Goal: Navigation & Orientation: Find specific page/section

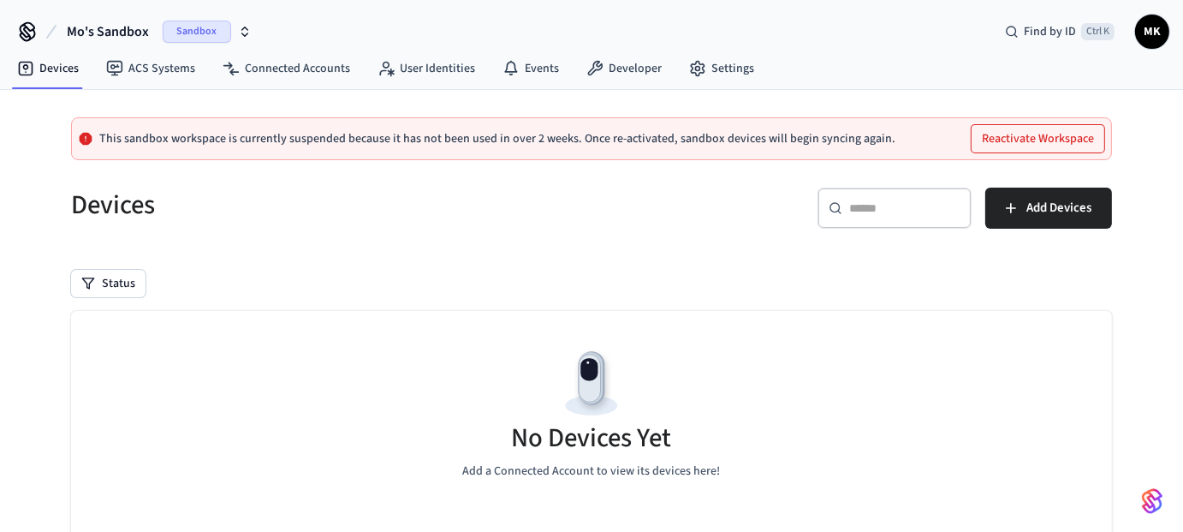
click at [1016, 141] on button "Reactivate Workspace" at bounding box center [1038, 138] width 133 height 27
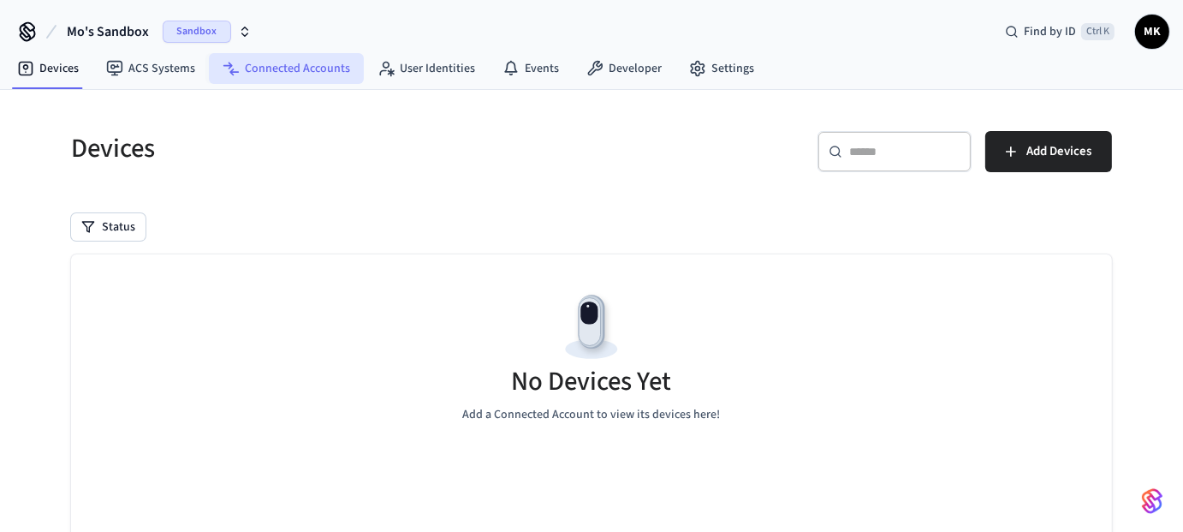
click at [271, 73] on link "Connected Accounts" at bounding box center [286, 68] width 155 height 31
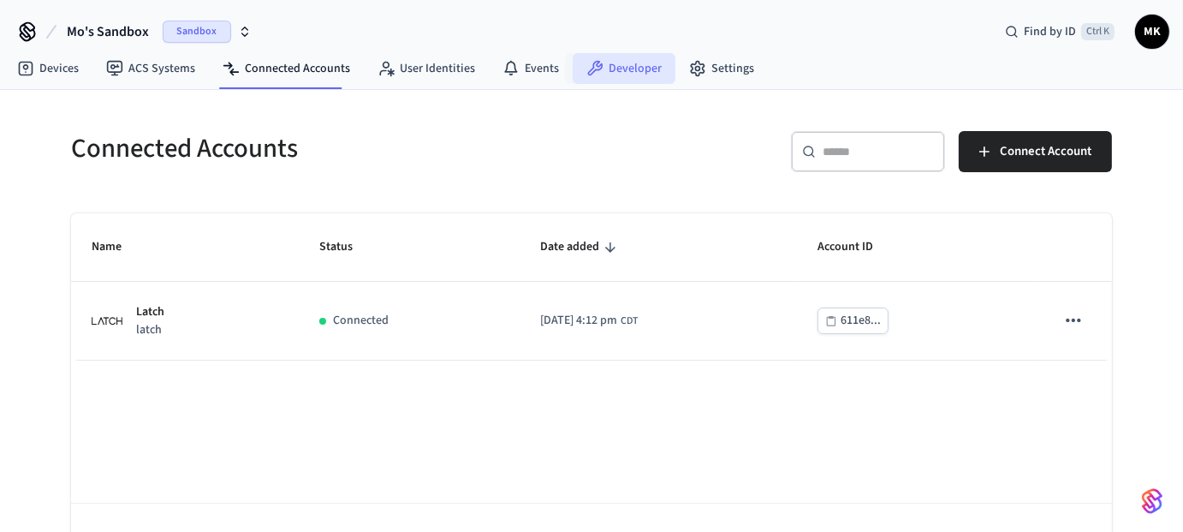
click at [632, 64] on link "Developer" at bounding box center [624, 68] width 103 height 31
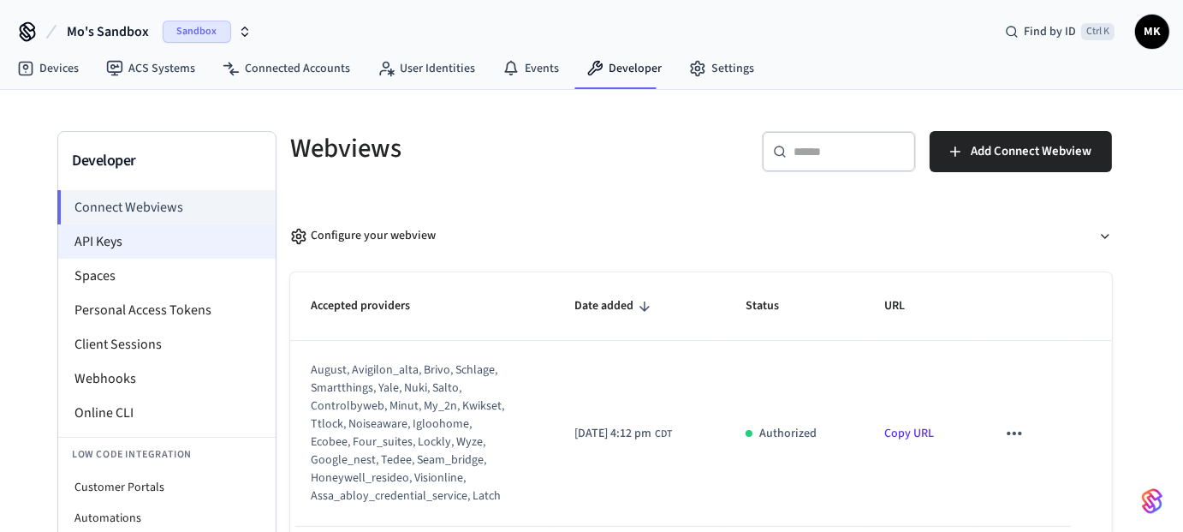
click at [85, 239] on li "API Keys" at bounding box center [166, 241] width 217 height 34
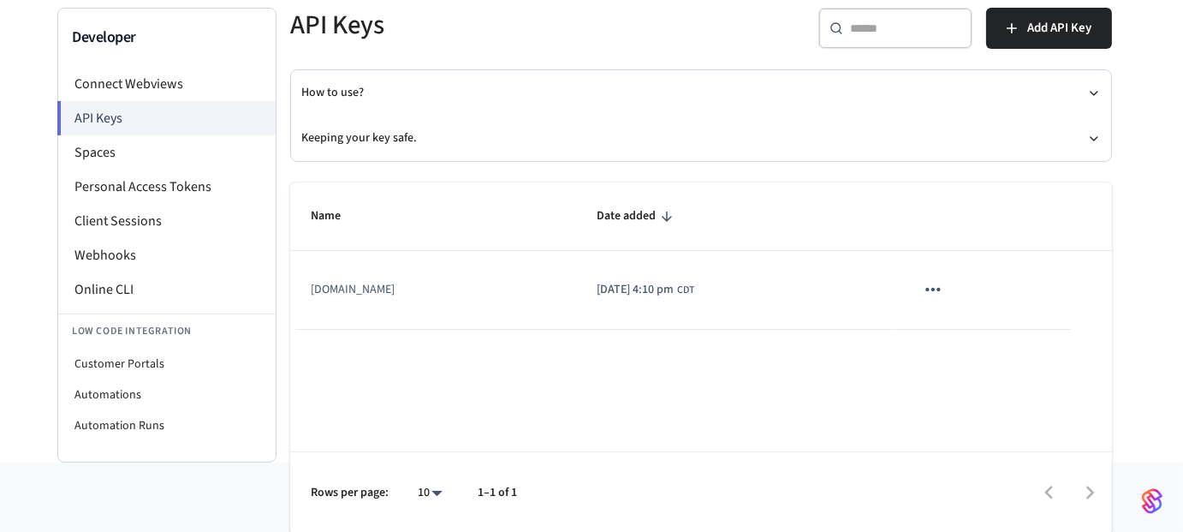
scroll to position [124, 0]
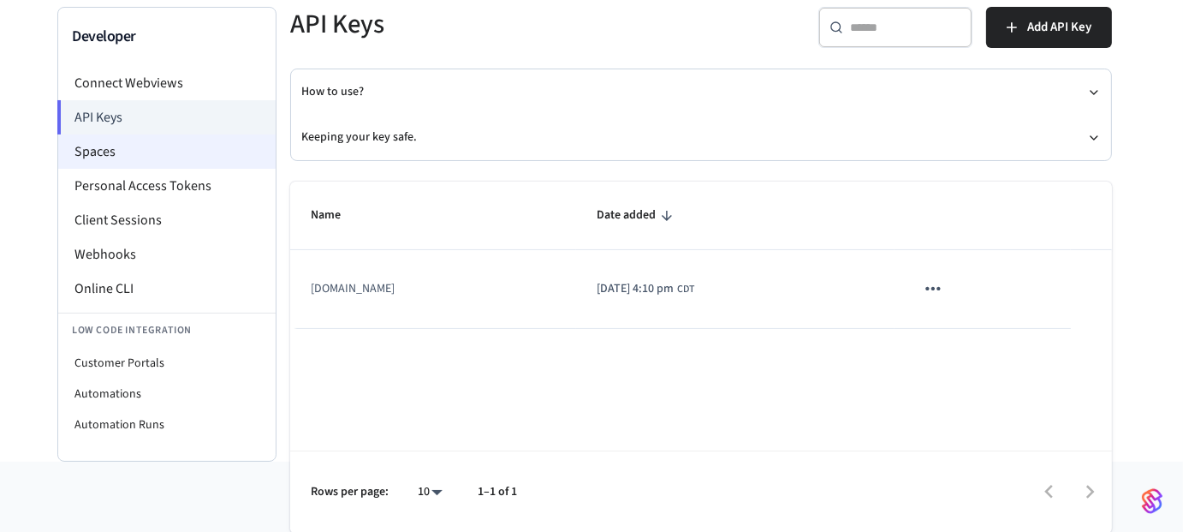
click at [140, 143] on li "Spaces" at bounding box center [166, 151] width 217 height 34
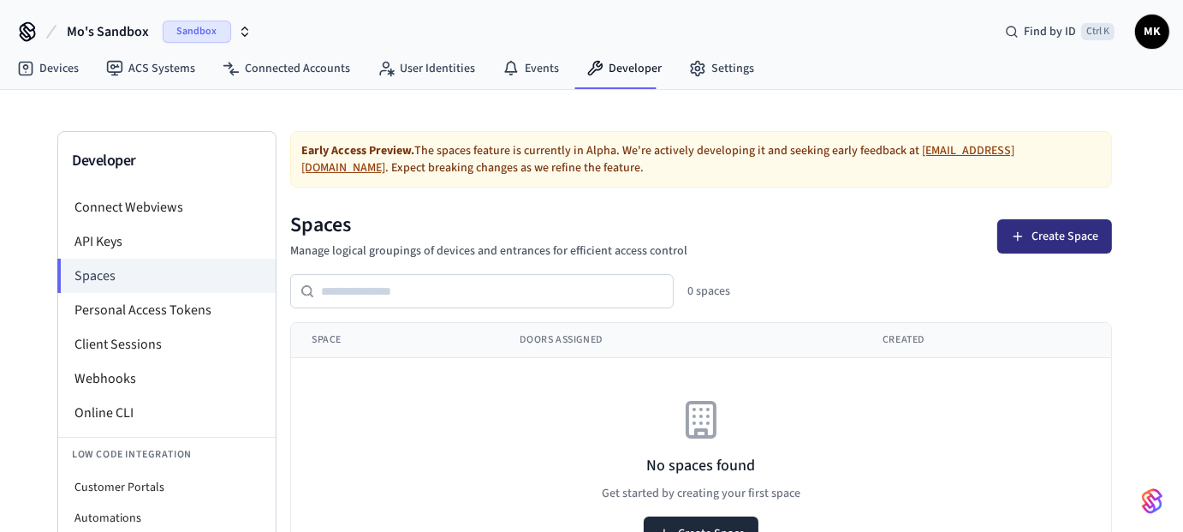
click at [1063, 240] on button "Create Space" at bounding box center [1055, 236] width 115 height 34
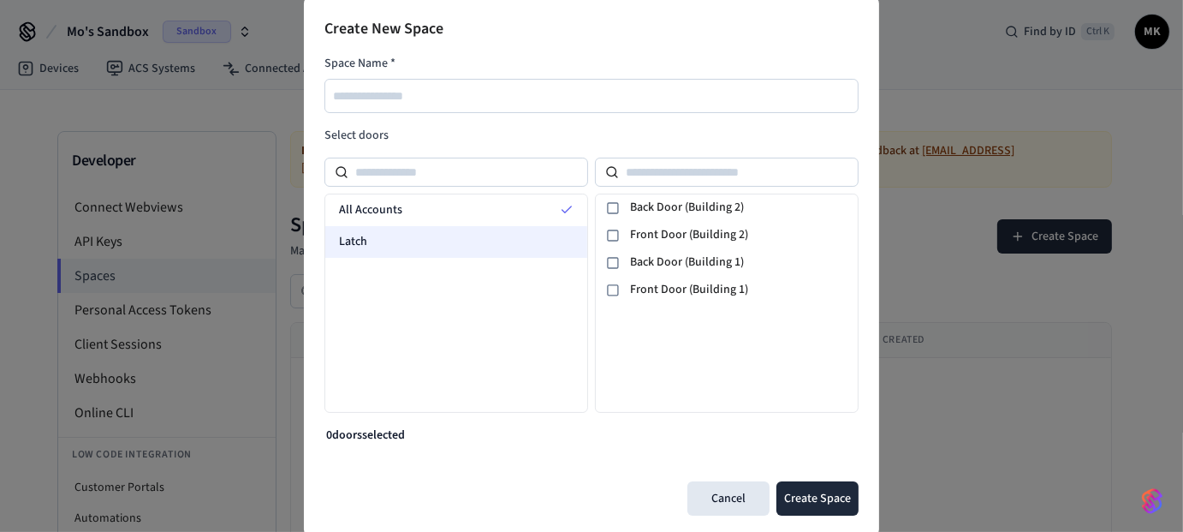
click at [396, 231] on div "Latch" at bounding box center [456, 242] width 262 height 32
click at [396, 229] on div "Latch" at bounding box center [456, 242] width 262 height 32
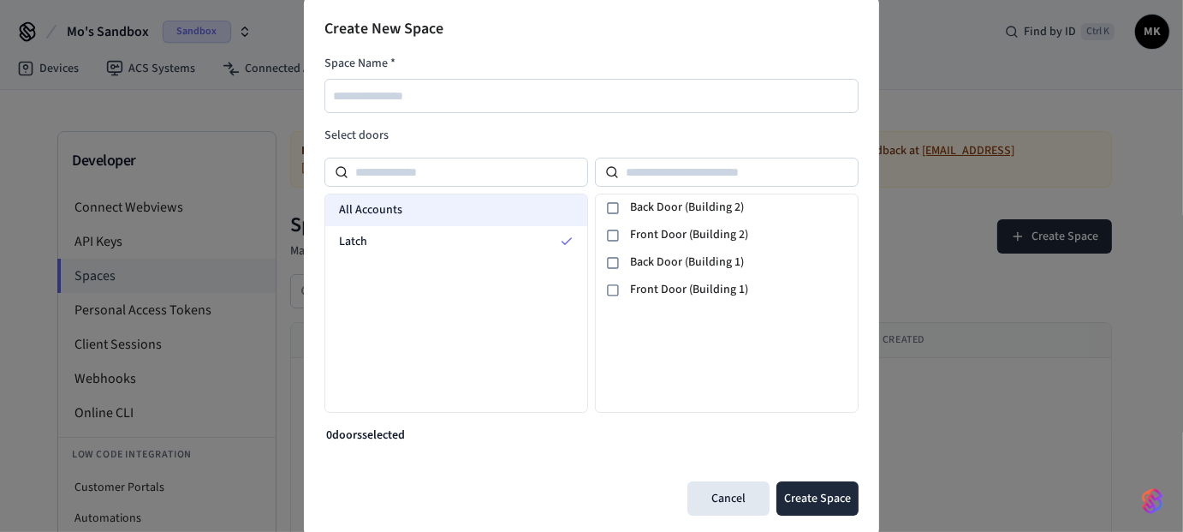
click at [431, 201] on div "All Accounts" at bounding box center [456, 210] width 262 height 32
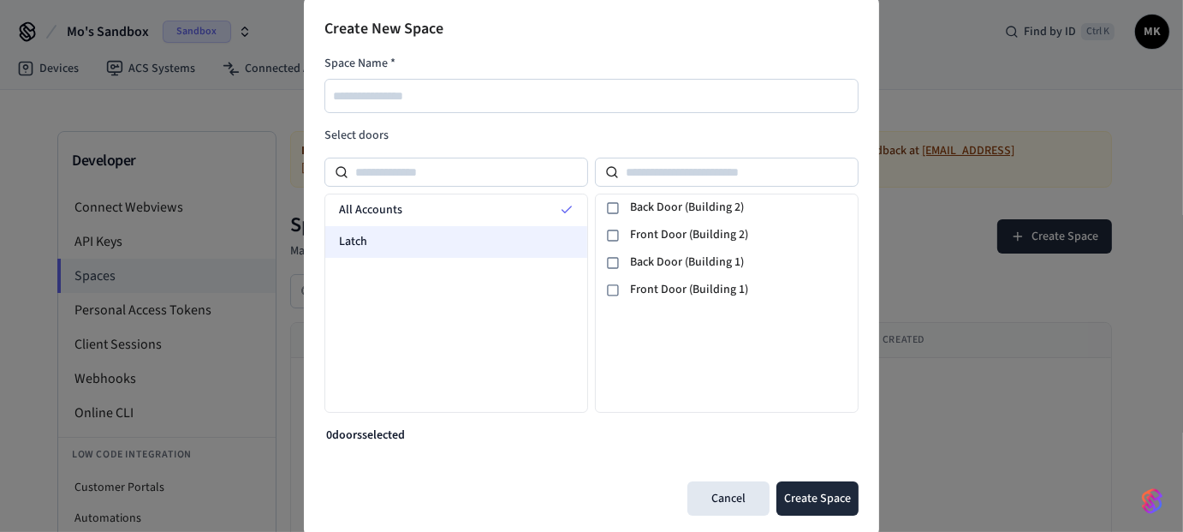
click at [401, 239] on div "Latch" at bounding box center [456, 242] width 262 height 32
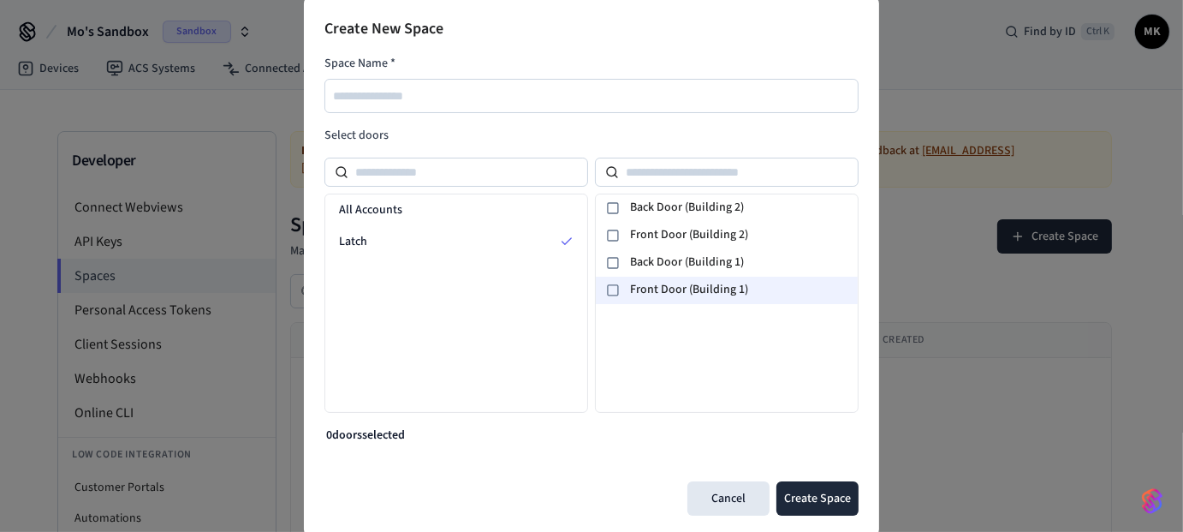
click at [671, 290] on span "Front Door (Building 1)" at bounding box center [740, 290] width 221 height 18
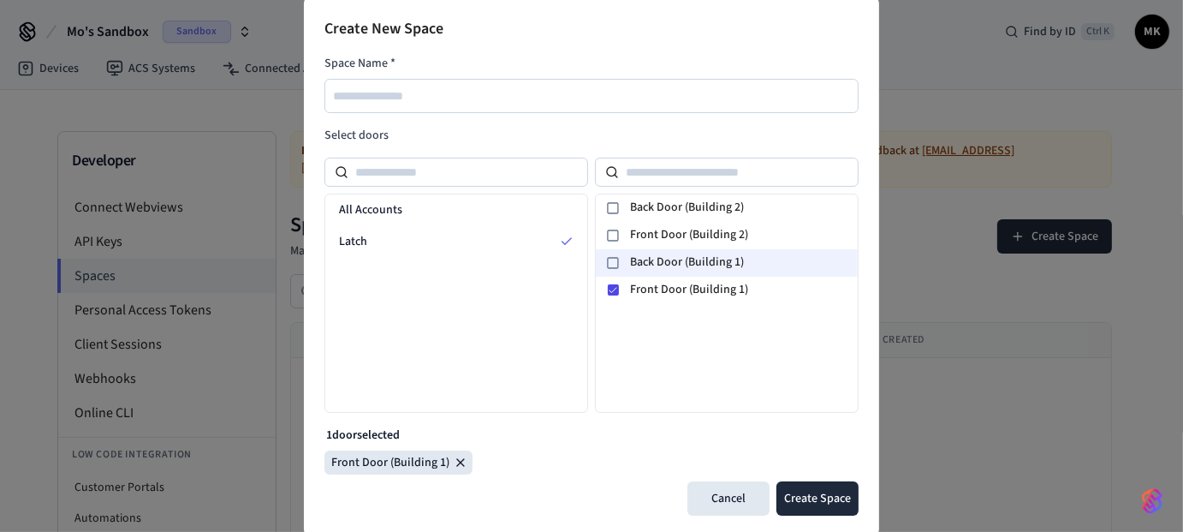
click at [671, 265] on span "Back Door (Building 1)" at bounding box center [740, 262] width 221 height 18
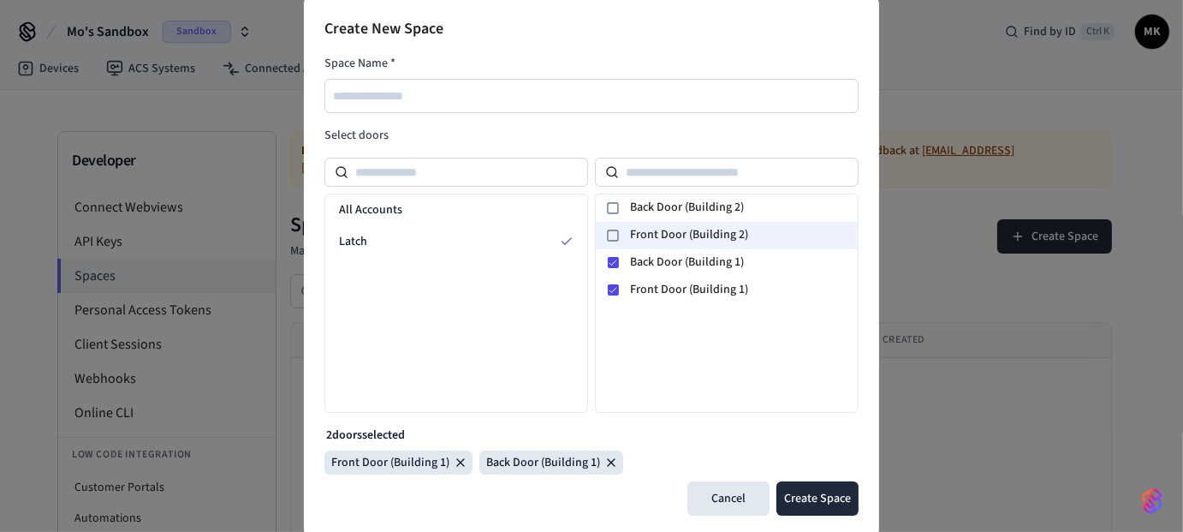
click at [672, 244] on div "Front Door (Building 2)" at bounding box center [727, 235] width 262 height 27
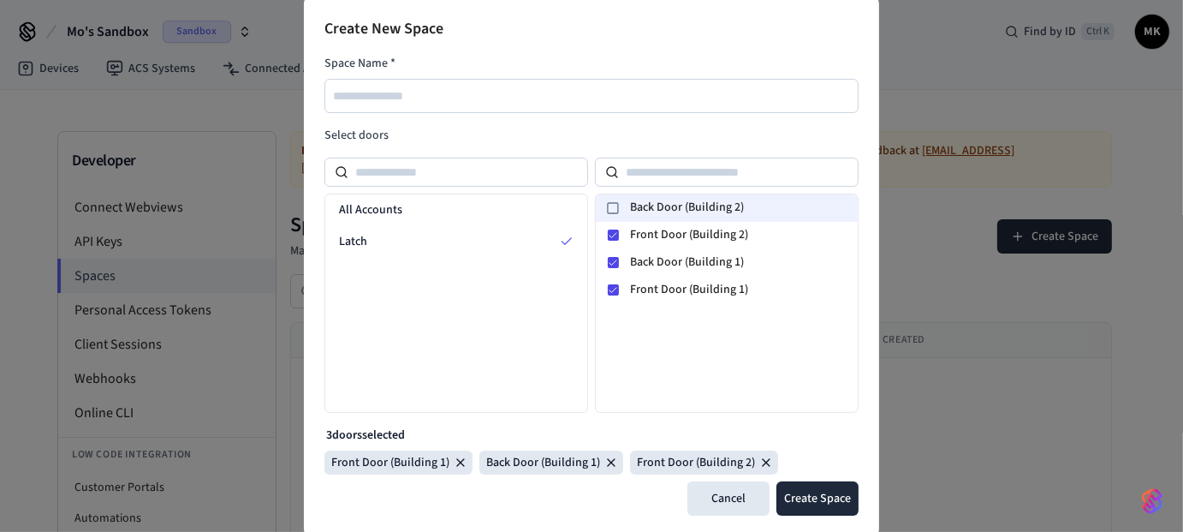
click at [667, 216] on div "Back Door (Building 2)" at bounding box center [727, 207] width 262 height 27
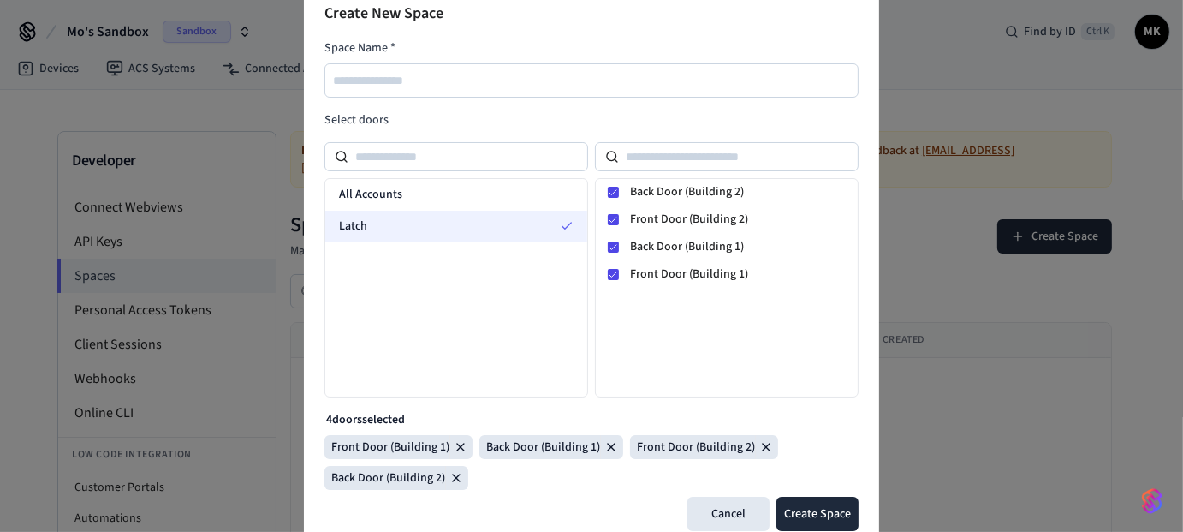
click at [414, 211] on div "Latch" at bounding box center [456, 227] width 262 height 32
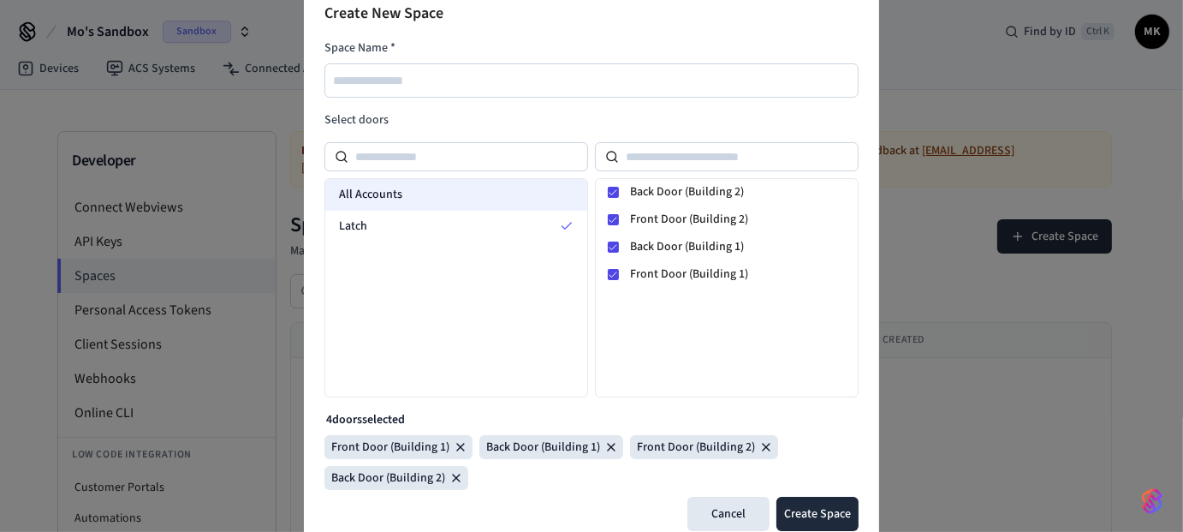
click at [418, 193] on div "All Accounts" at bounding box center [456, 195] width 262 height 32
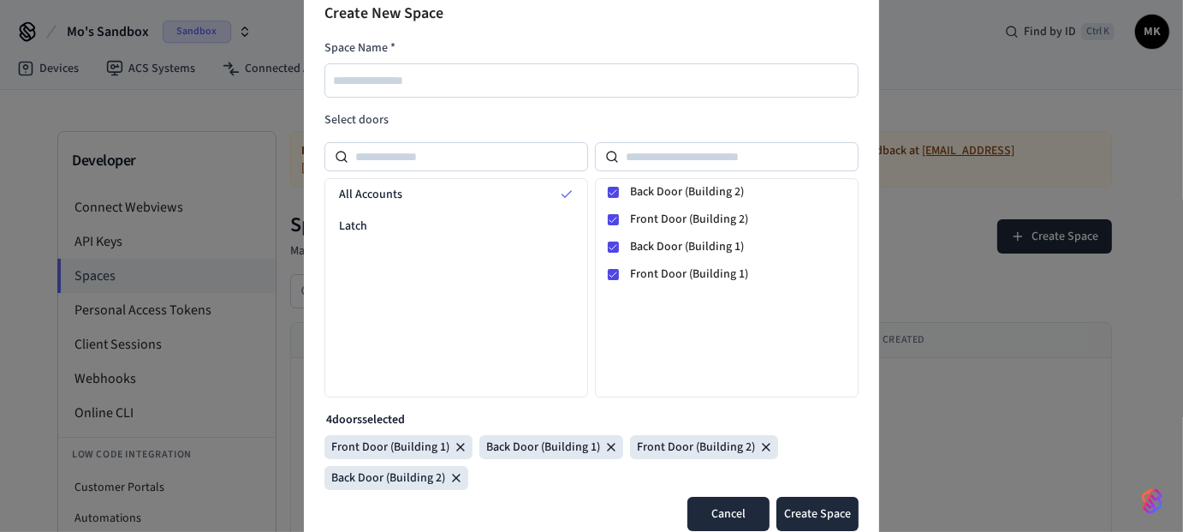
click at [715, 506] on button "Cancel" at bounding box center [729, 514] width 82 height 34
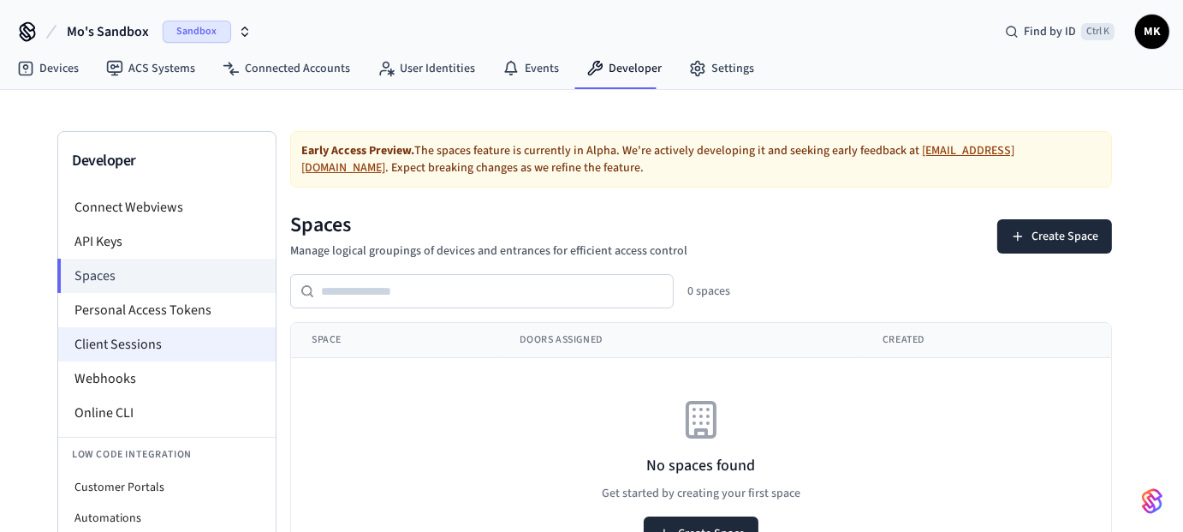
click at [164, 346] on li "Client Sessions" at bounding box center [166, 344] width 217 height 34
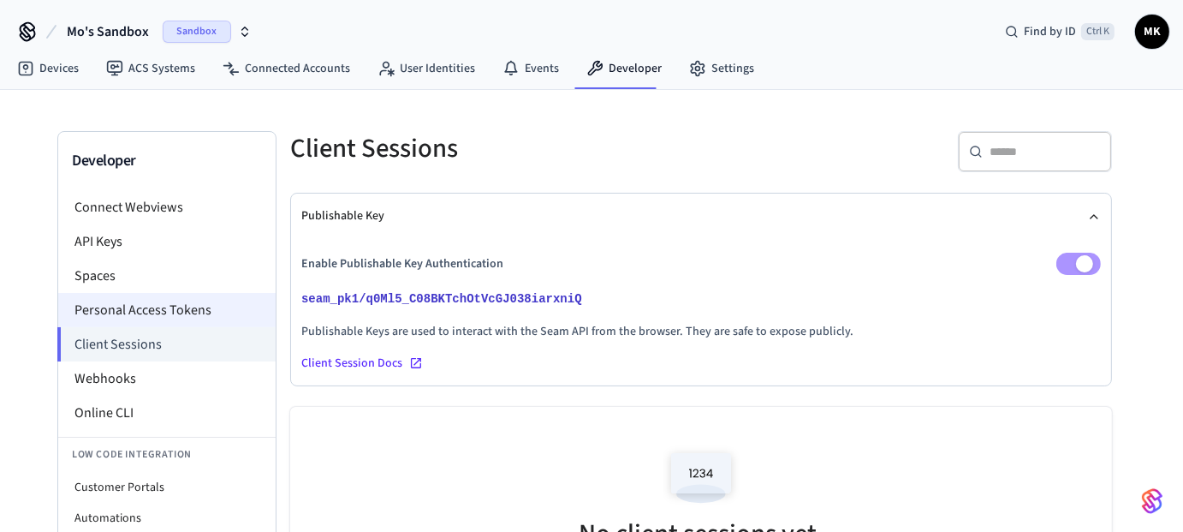
click at [172, 309] on li "Personal Access Tokens" at bounding box center [166, 310] width 217 height 34
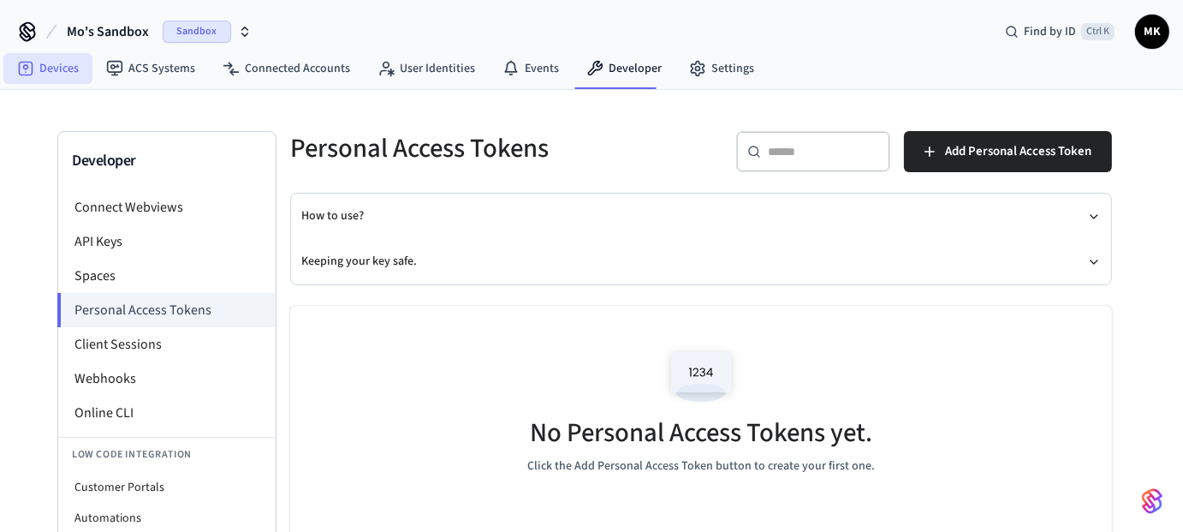
click at [63, 74] on link "Devices" at bounding box center [47, 68] width 89 height 31
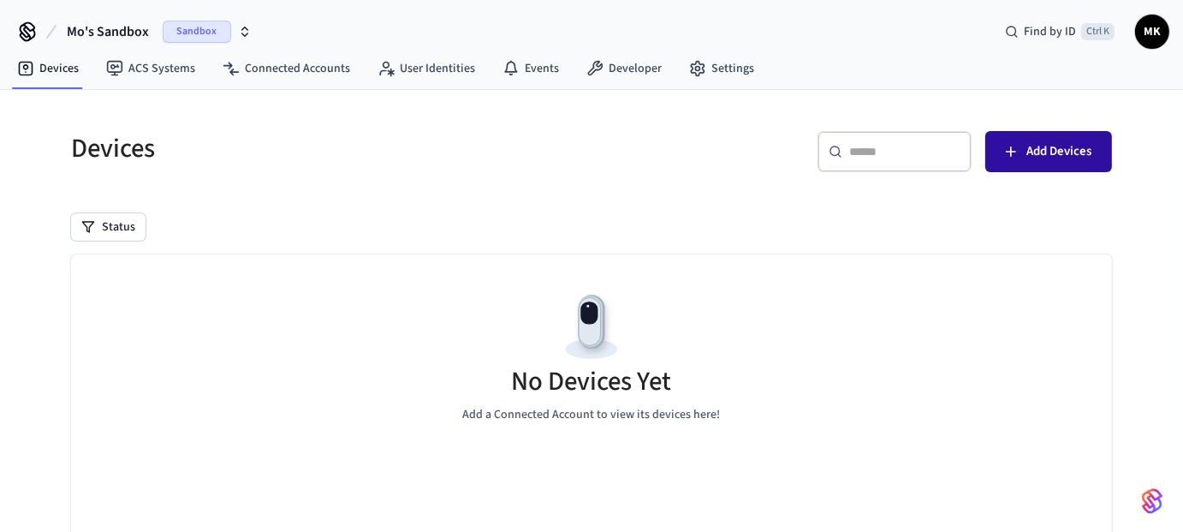
click at [1026, 164] on button "Add Devices" at bounding box center [1049, 151] width 127 height 41
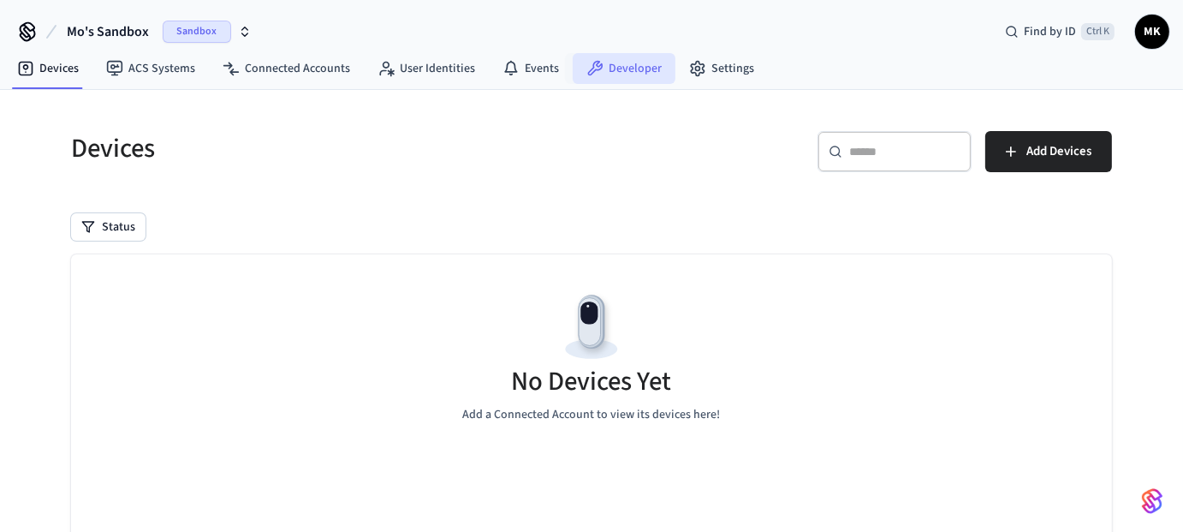
click at [593, 62] on icon at bounding box center [595, 68] width 17 height 17
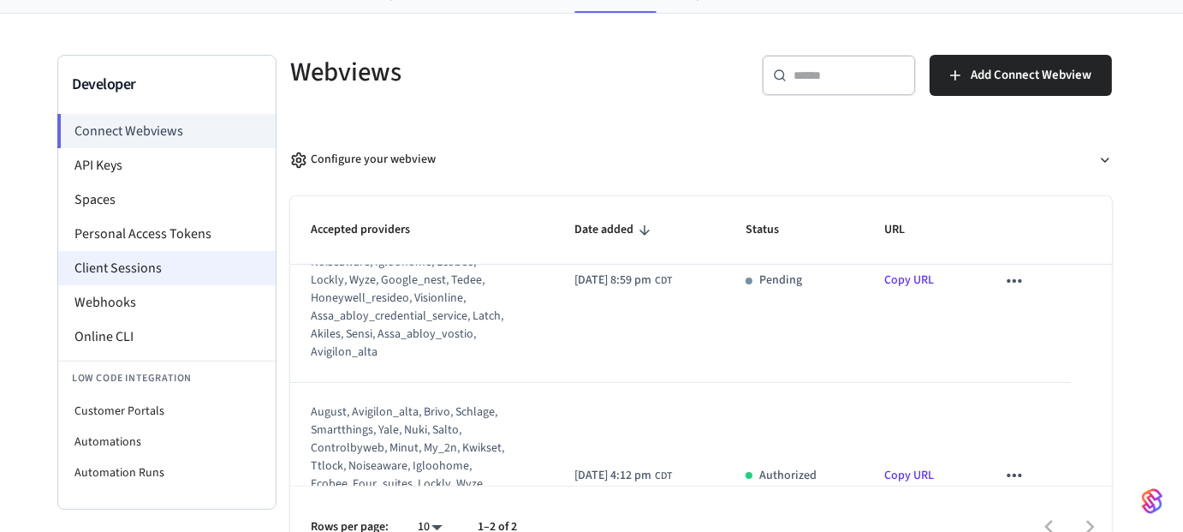
scroll to position [111, 0]
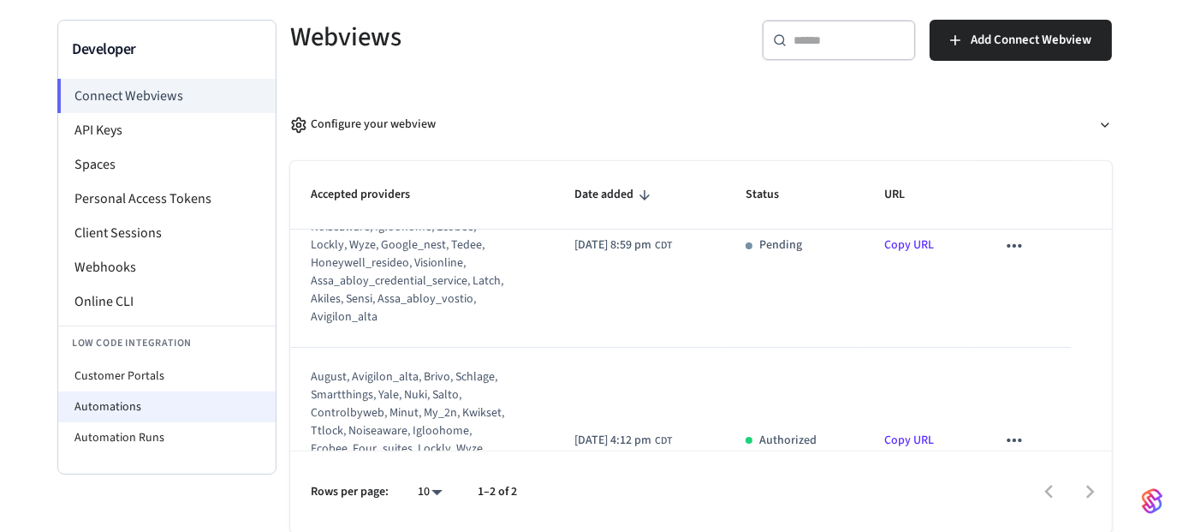
click at [171, 396] on li "Automations" at bounding box center [166, 406] width 217 height 31
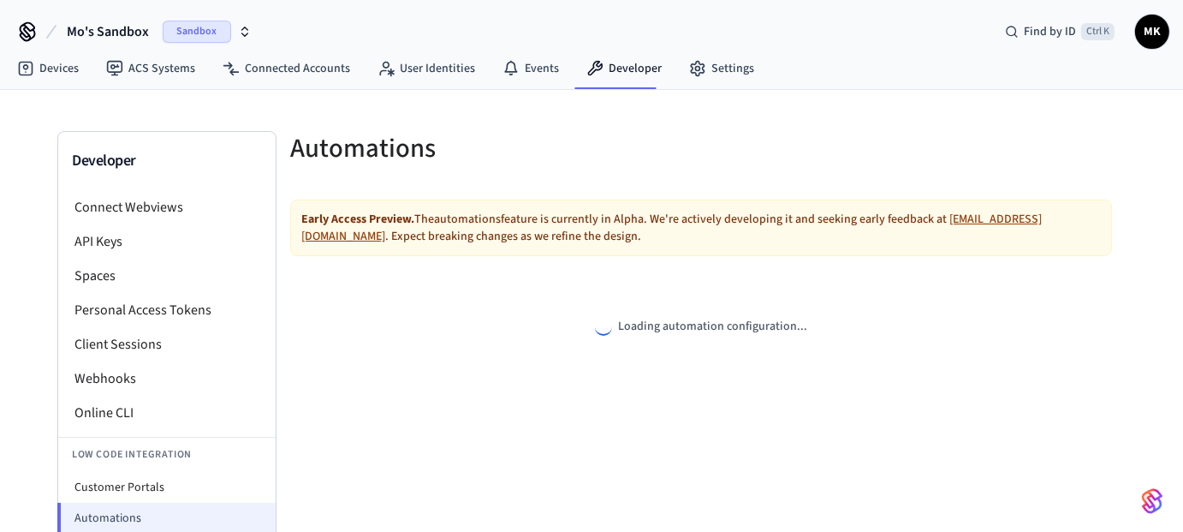
select select "**********"
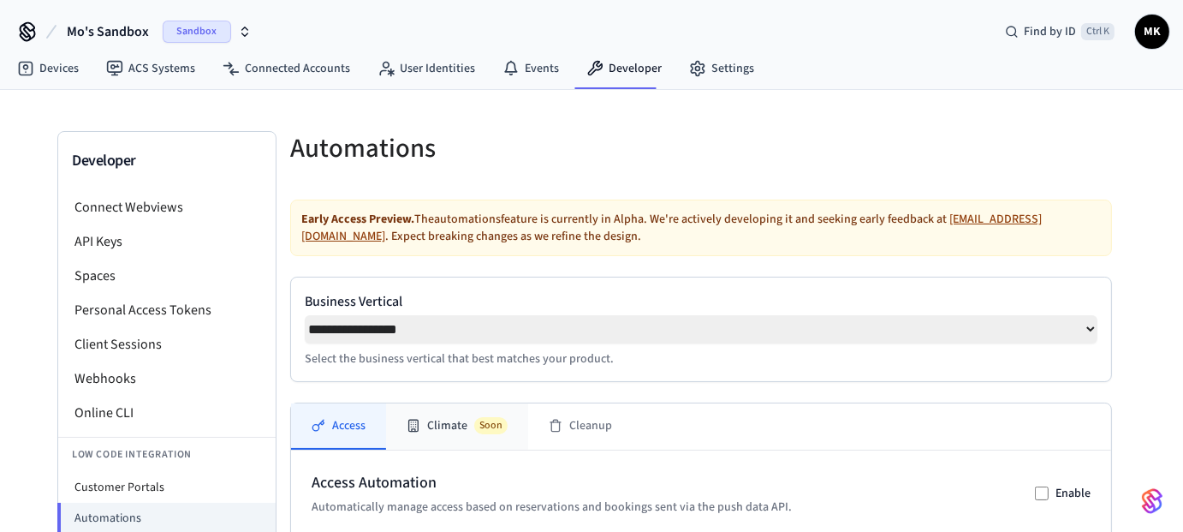
scroll to position [171, 0]
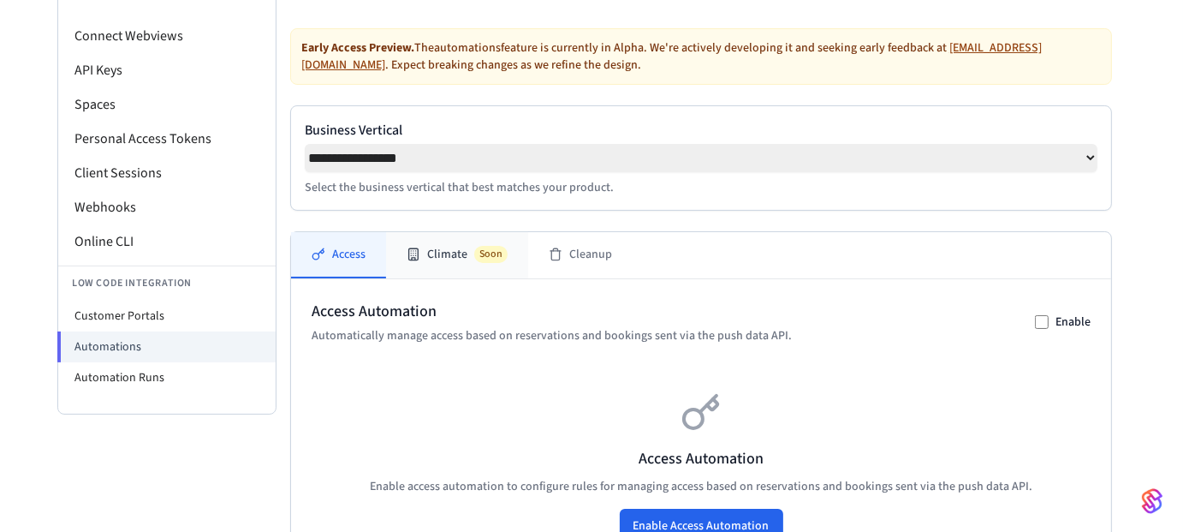
click at [437, 255] on button "Climate Soon" at bounding box center [457, 255] width 142 height 46
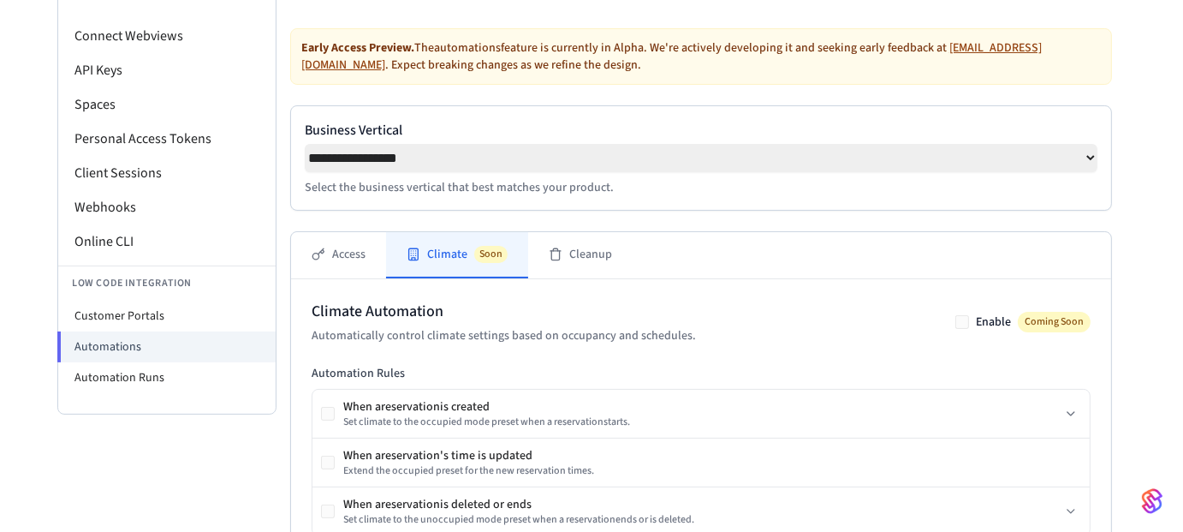
scroll to position [257, 0]
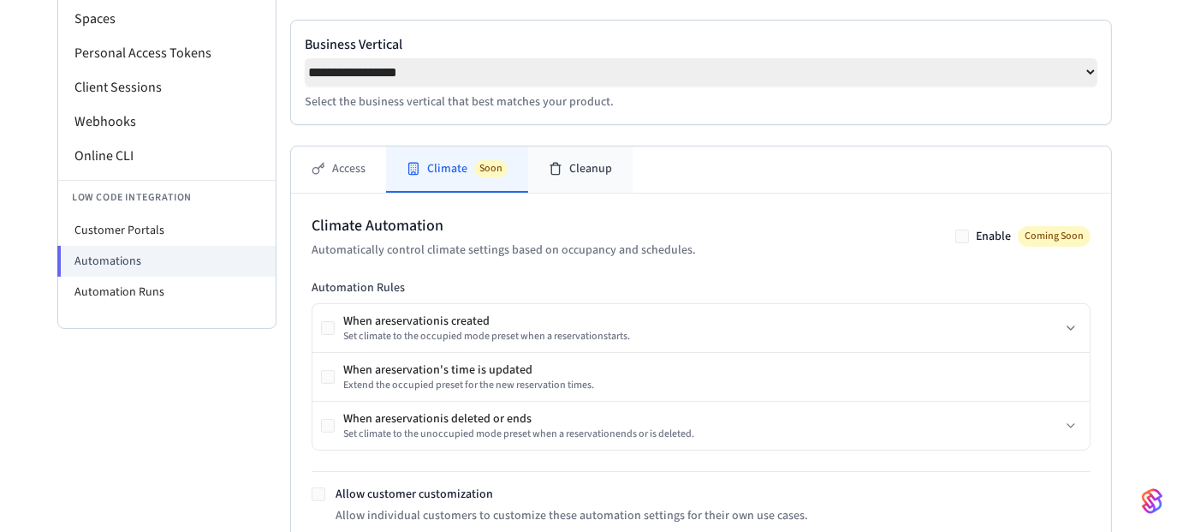
click at [567, 177] on button "Cleanup" at bounding box center [580, 169] width 104 height 46
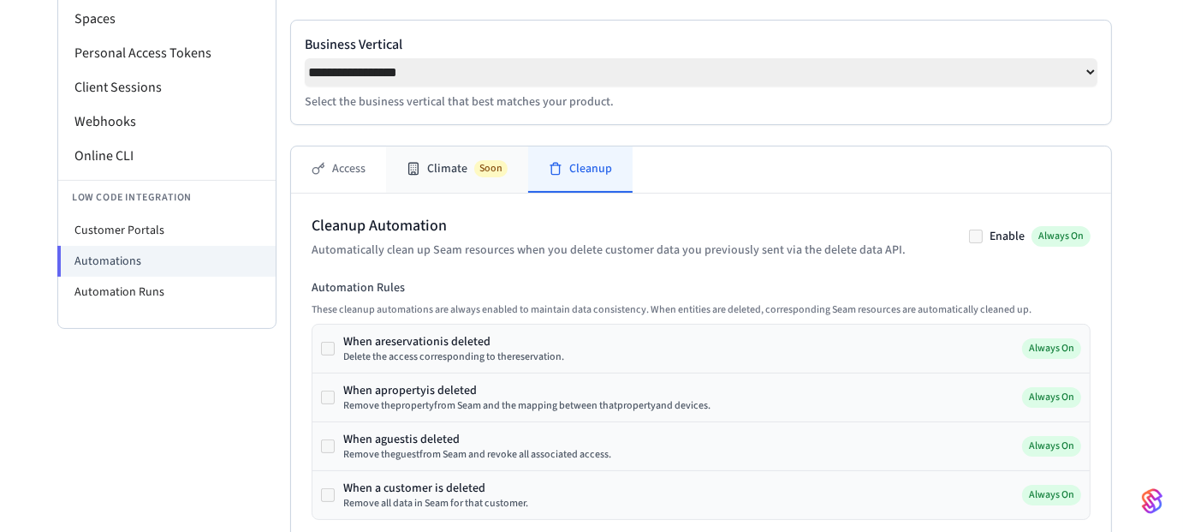
click at [512, 179] on button "Climate Soon" at bounding box center [457, 169] width 142 height 46
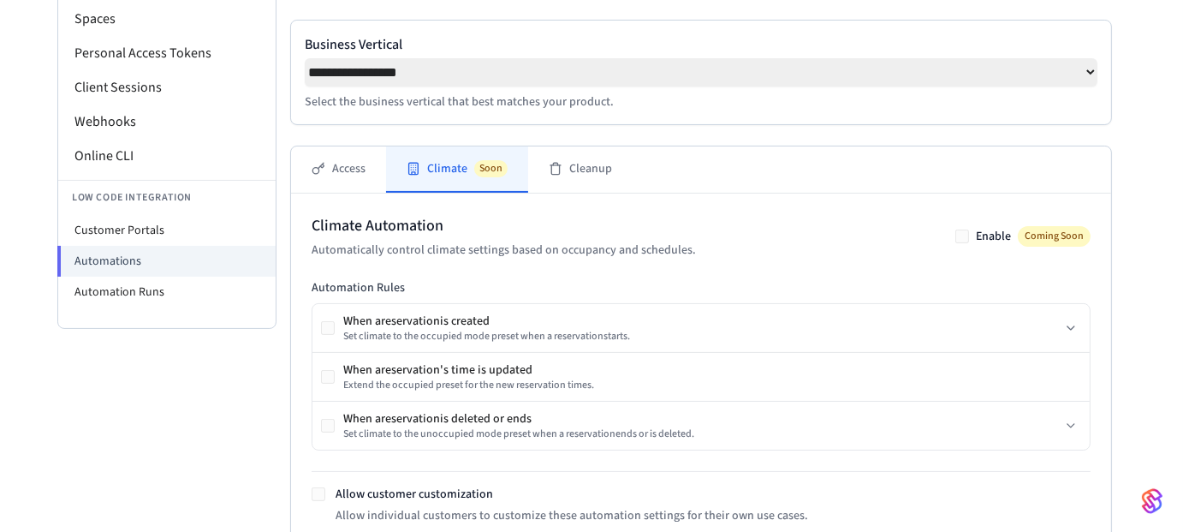
click at [393, 181] on button "Climate Soon" at bounding box center [457, 169] width 142 height 46
click at [323, 176] on icon at bounding box center [319, 169] width 14 height 14
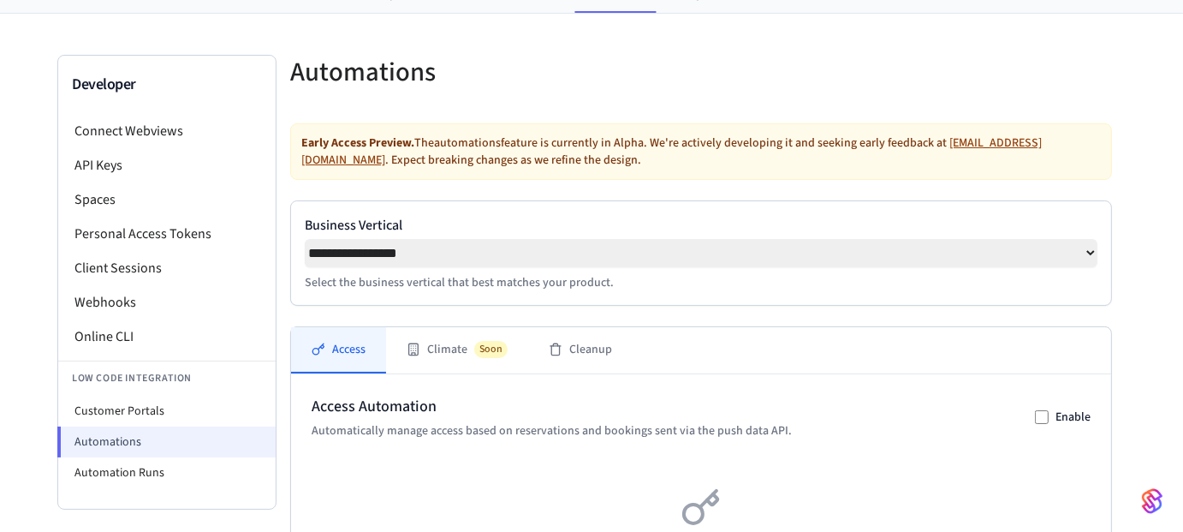
scroll to position [0, 0]
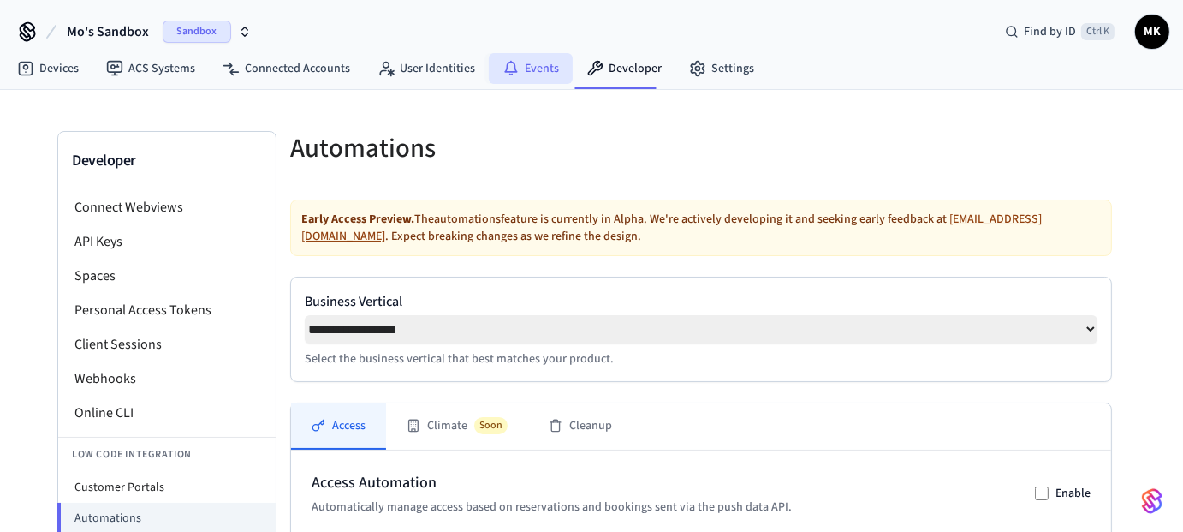
click at [550, 63] on link "Events" at bounding box center [531, 68] width 84 height 31
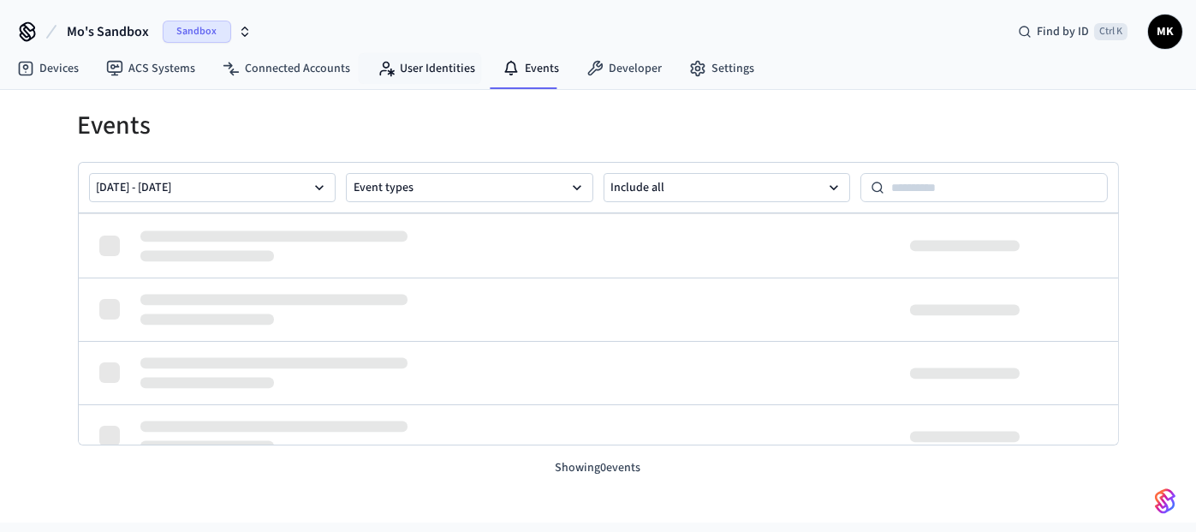
click at [436, 67] on link "User Identities" at bounding box center [426, 68] width 125 height 31
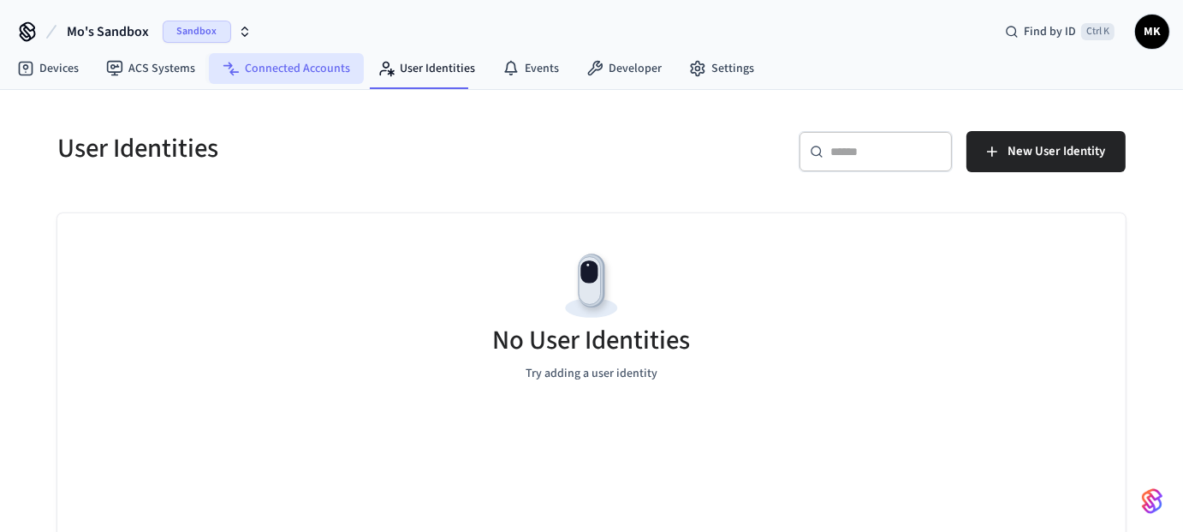
click at [291, 71] on link "Connected Accounts" at bounding box center [286, 68] width 155 height 31
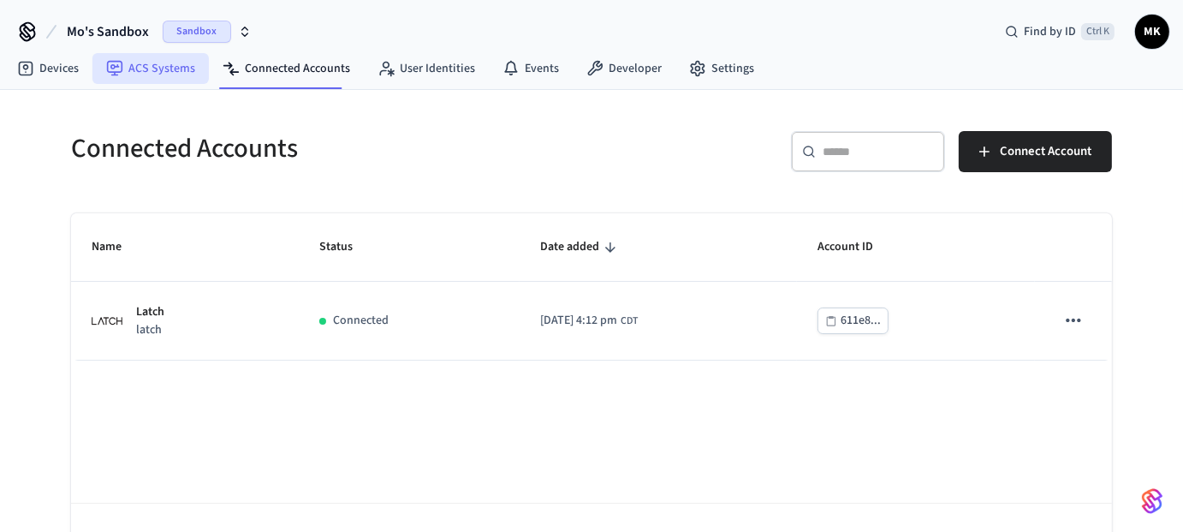
click at [140, 78] on link "ACS Systems" at bounding box center [150, 68] width 116 height 31
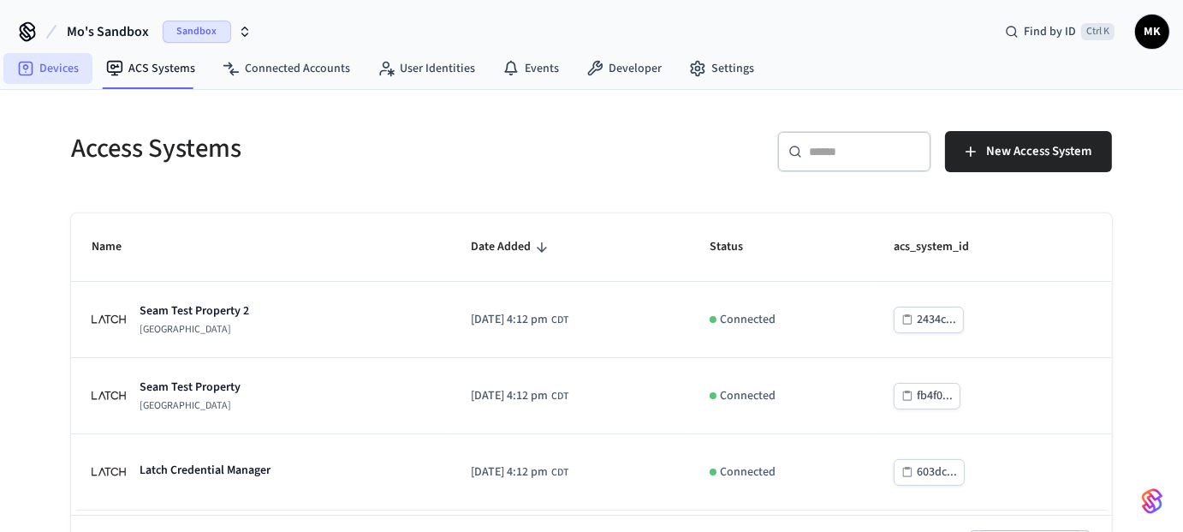
click at [66, 79] on link "Devices" at bounding box center [47, 68] width 89 height 31
